Goal: Obtain resource: Download file/media

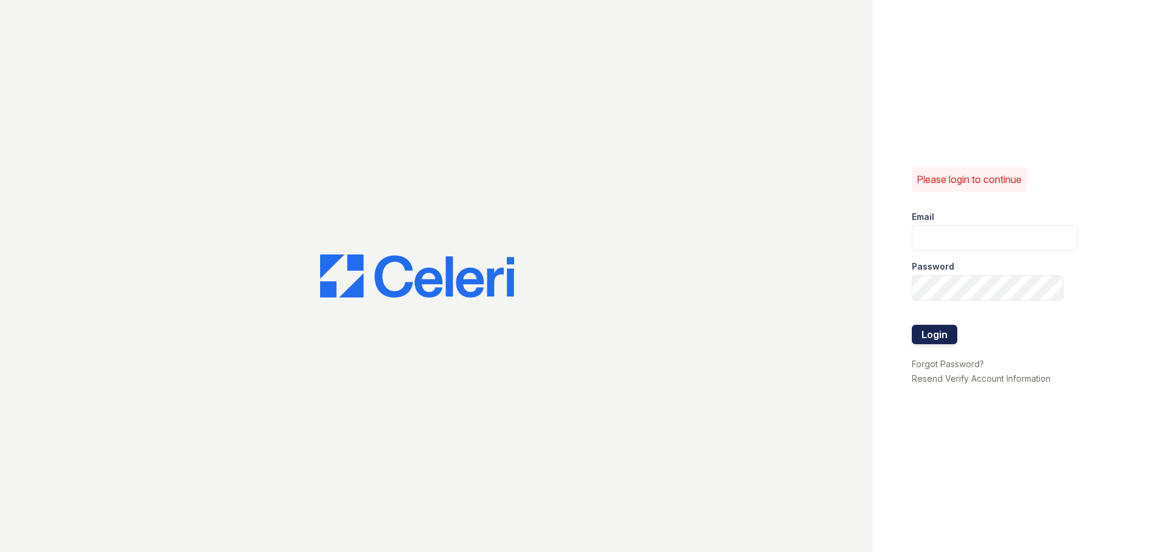
type input "[EMAIL_ADDRESS][DOMAIN_NAME]"
click at [949, 327] on button "Login" at bounding box center [934, 334] width 45 height 19
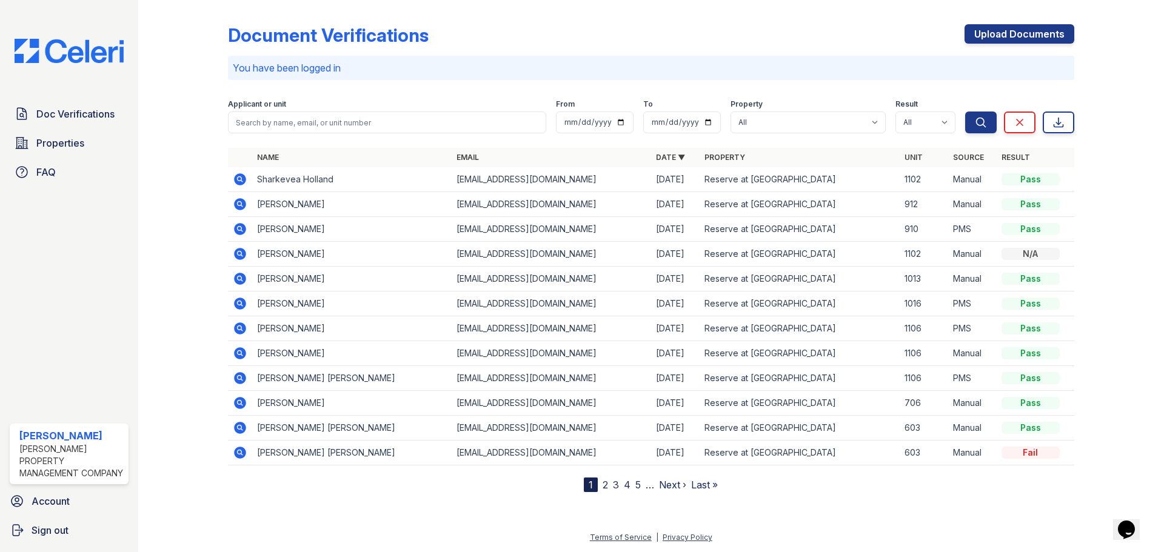
click at [239, 179] on icon at bounding box center [239, 178] width 3 height 3
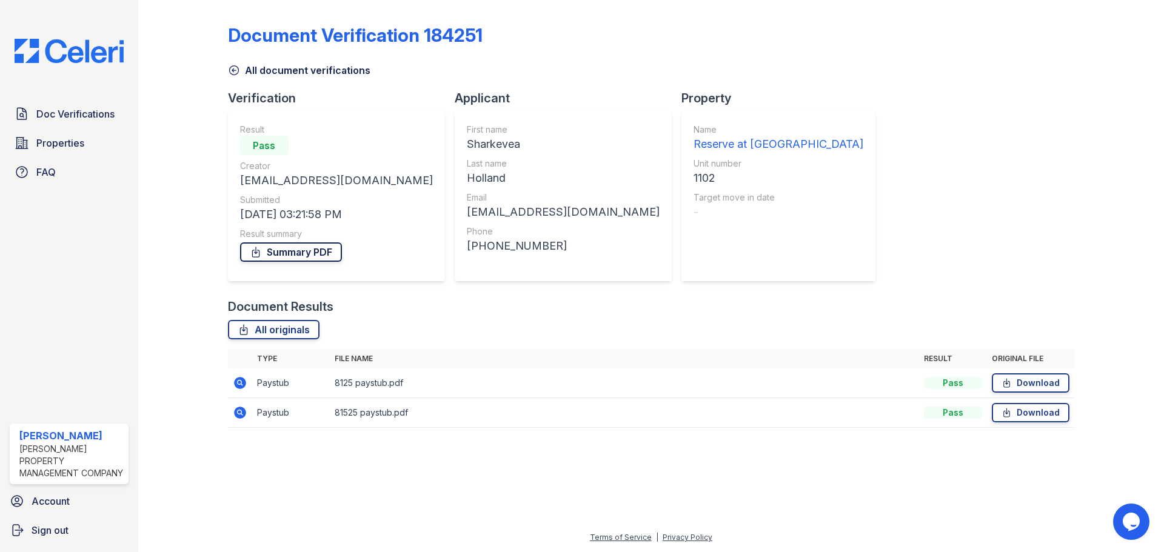
click at [282, 246] on link "Summary PDF" at bounding box center [291, 251] width 102 height 19
